Goal: Task Accomplishment & Management: Use online tool/utility

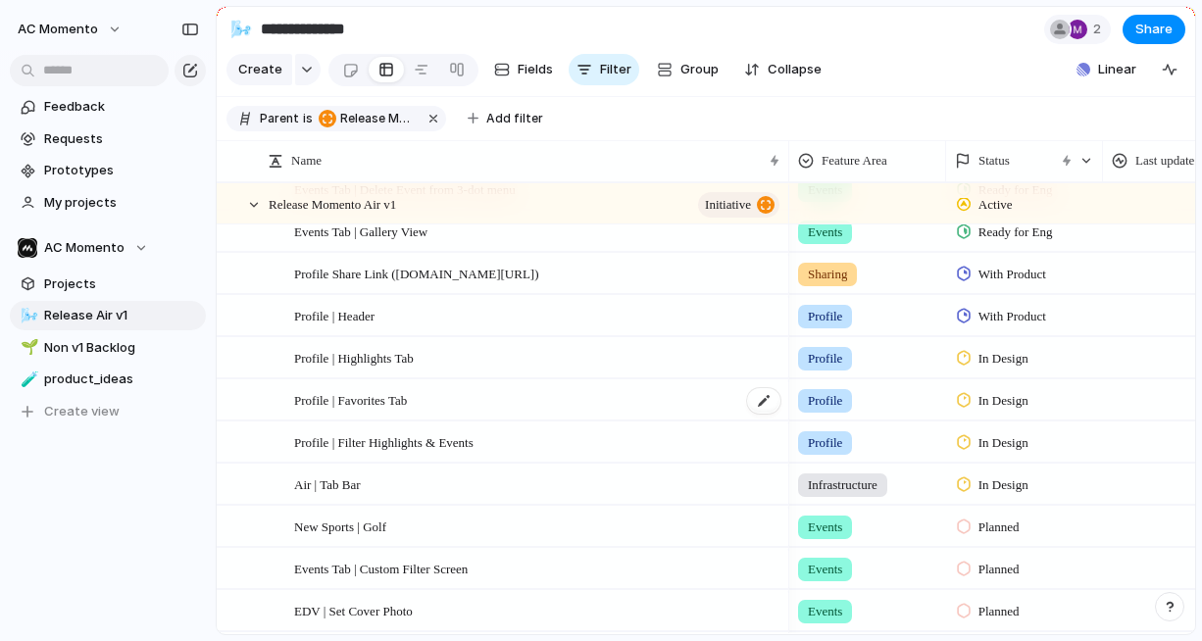
scroll to position [498, 0]
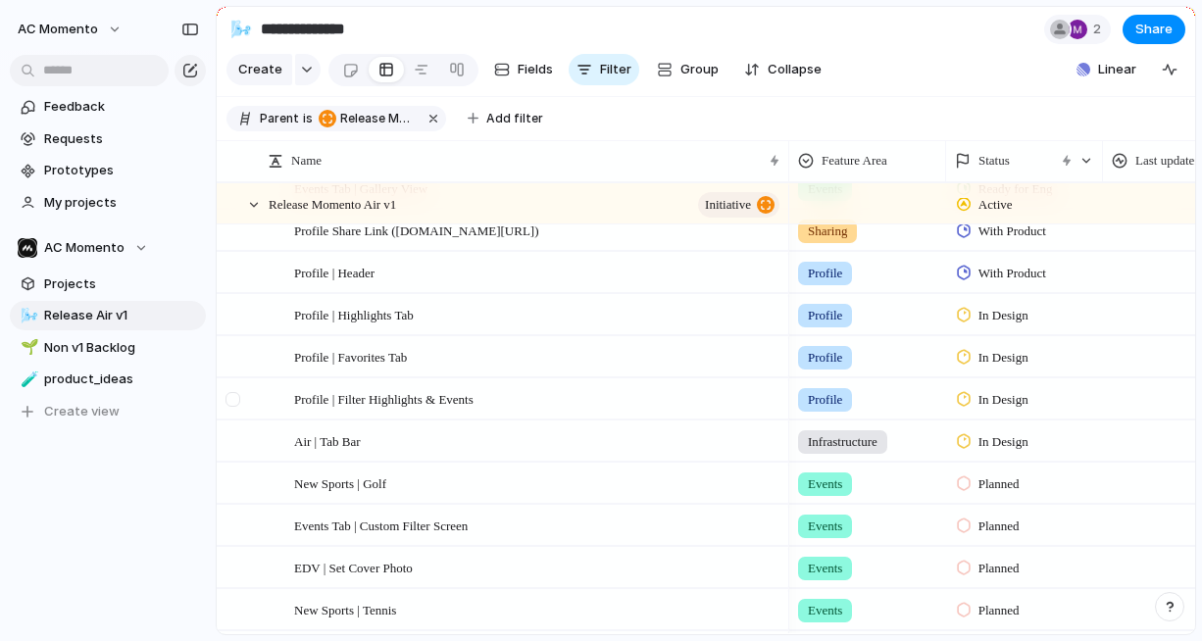
click at [233, 403] on div at bounding box center [232, 399] width 15 height 15
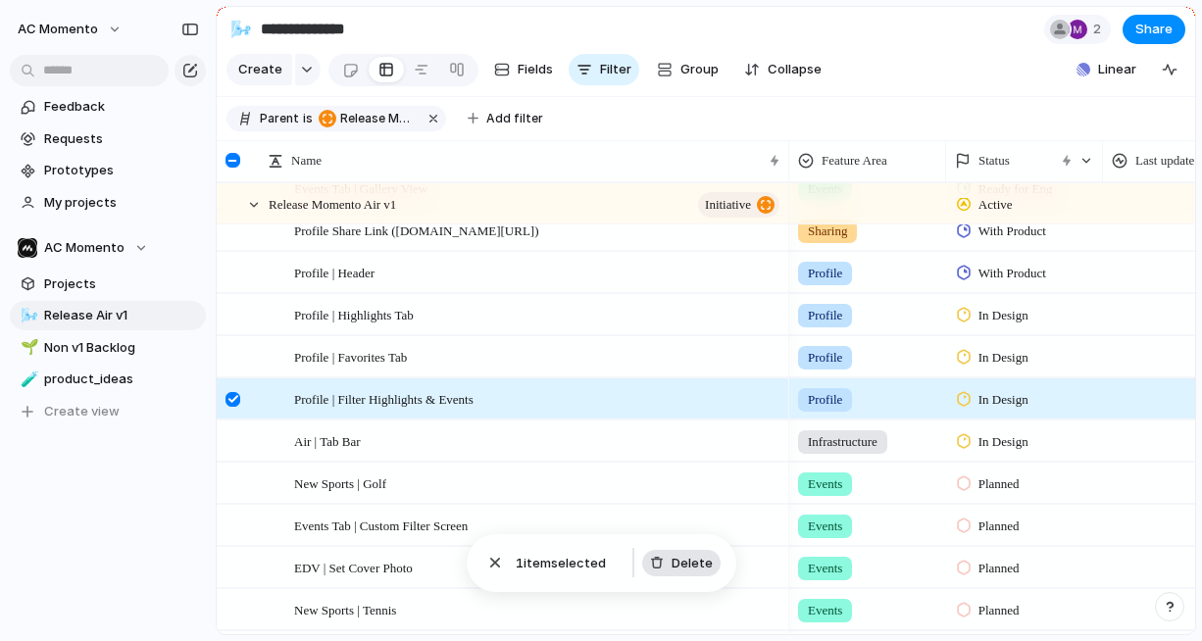
click at [680, 562] on span "Delete" at bounding box center [691, 564] width 41 height 20
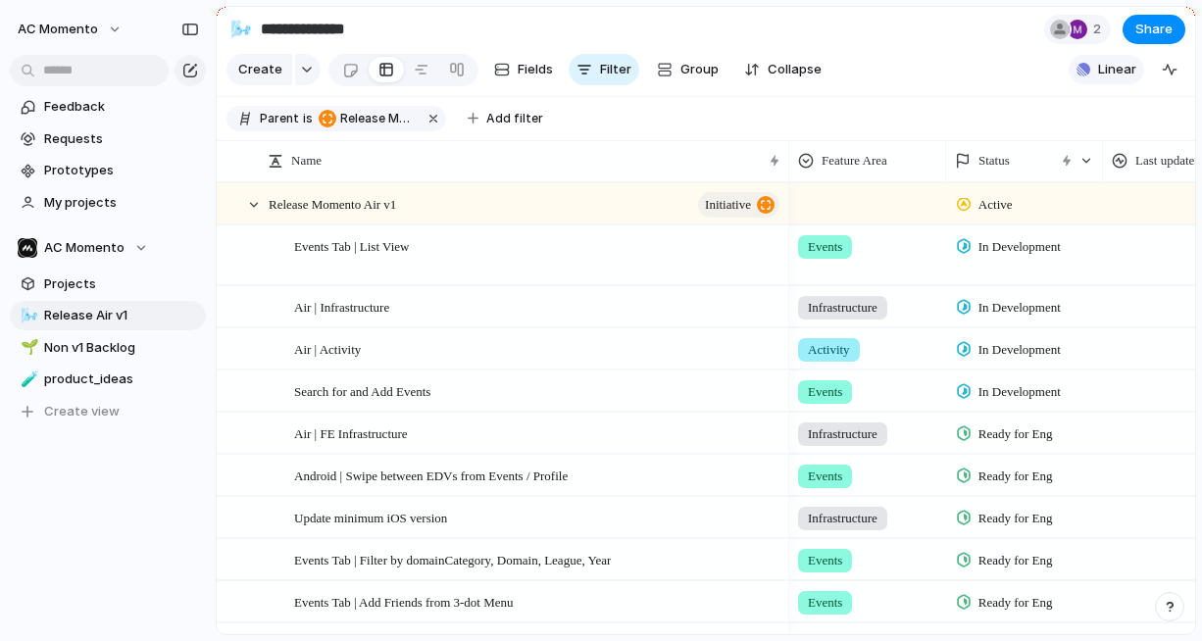
click at [1118, 70] on span "Linear" at bounding box center [1117, 70] width 38 height 20
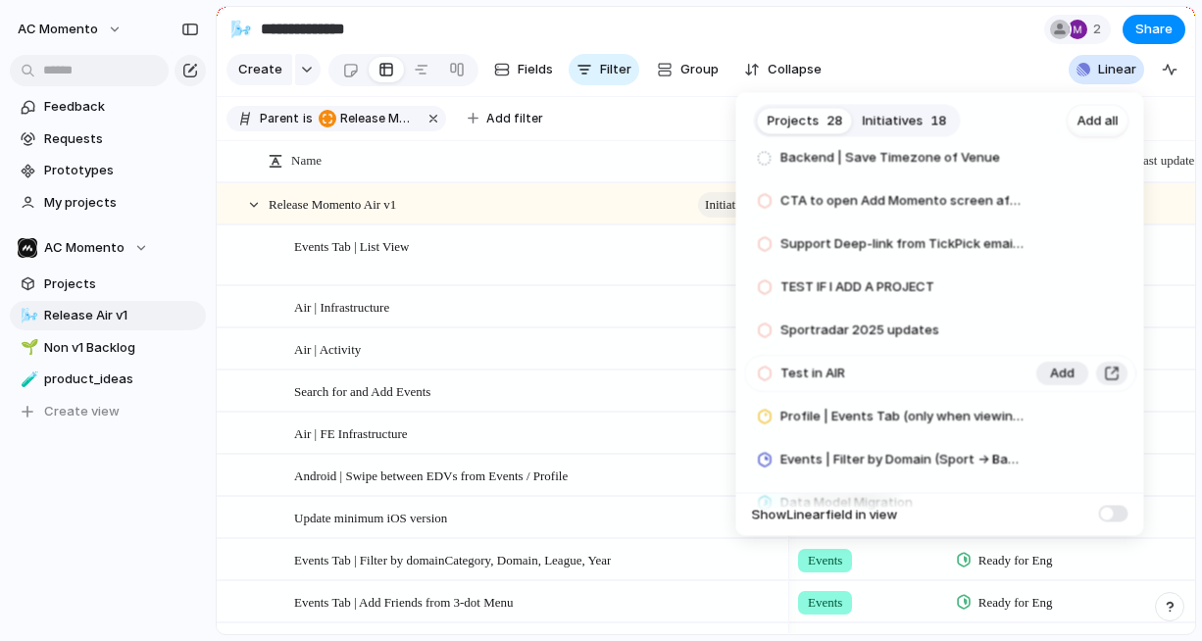
scroll to position [578, 0]
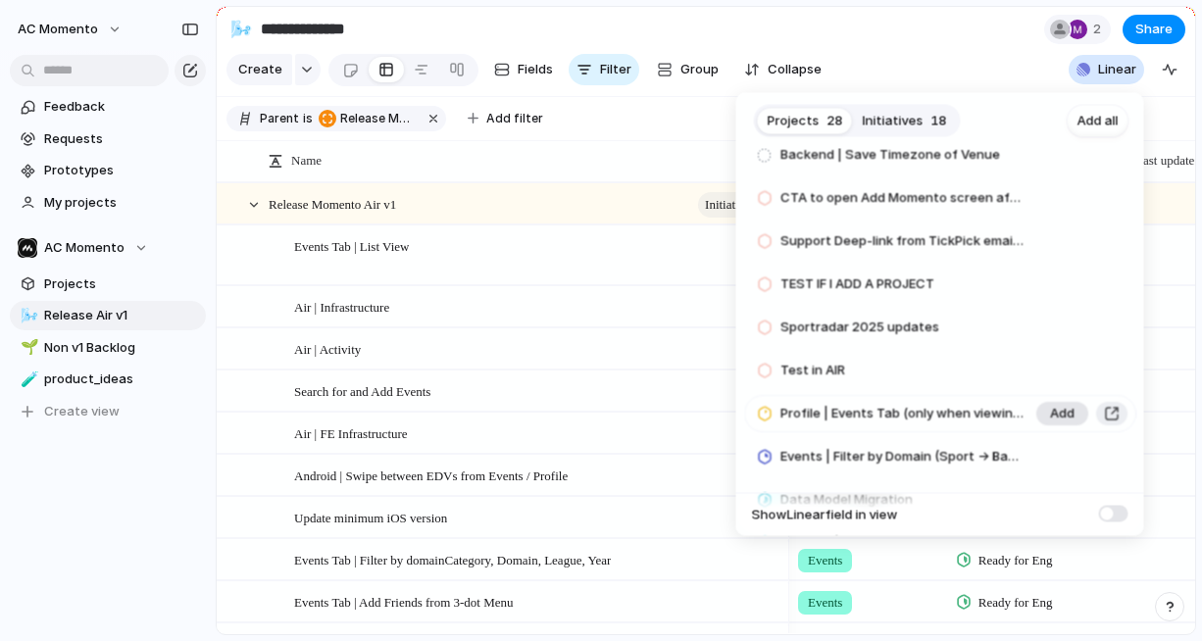
click at [1050, 416] on span "Add" at bounding box center [1062, 415] width 25 height 20
drag, startPoint x: 752, startPoint y: 29, endPoint x: 662, endPoint y: 1, distance: 93.6
click at [751, 29] on div "Projects 27 Initiatives 18 Add all Finals series scoring for NHL & NBA Add Watc…" at bounding box center [601, 320] width 1202 height 641
